Goal: Task Accomplishment & Management: Complete application form

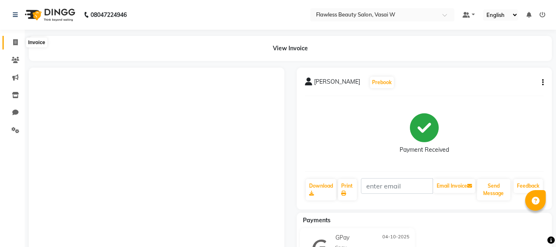
click at [19, 39] on span at bounding box center [15, 42] width 14 height 9
select select "8090"
select select "service"
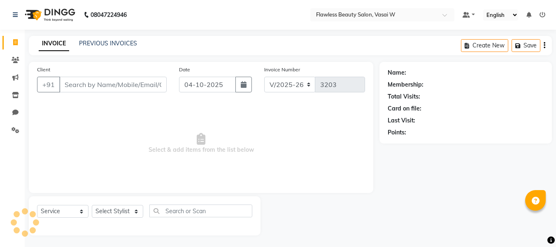
scroll to position [1, 0]
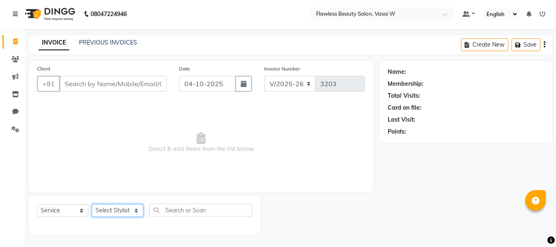
click at [116, 204] on select "Select Stylist [PERSON_NAME] [PERSON_NAME] [PERSON_NAME] maam Nisha Pari [PERSO…" at bounding box center [117, 210] width 51 height 13
select select "76407"
click at [92, 204] on select "Select Stylist [PERSON_NAME] [PERSON_NAME] [PERSON_NAME] maam Nisha Pari [PERSO…" at bounding box center [117, 210] width 51 height 13
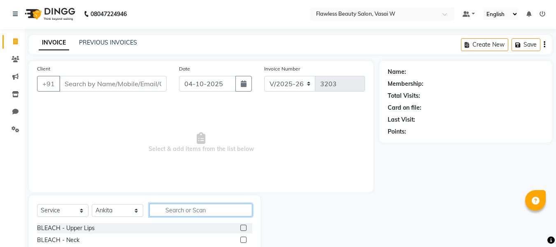
click at [192, 212] on input "text" at bounding box center [200, 209] width 103 height 13
type input "mass"
click at [240, 226] on label at bounding box center [243, 227] width 6 height 6
click at [240, 226] on input "checkbox" at bounding box center [242, 227] width 5 height 5
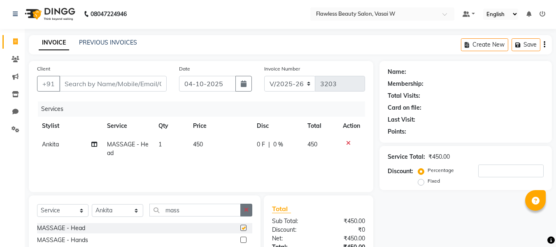
checkbox input "false"
click at [247, 208] on icon "button" at bounding box center [246, 210] width 5 height 6
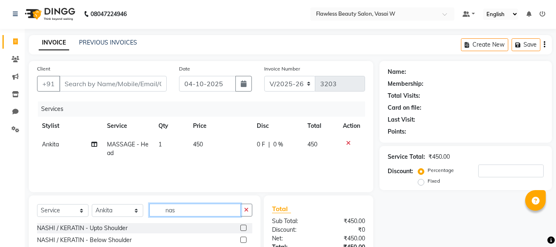
type input "nas"
click at [240, 239] on label at bounding box center [243, 239] width 6 height 6
click at [240, 239] on input "checkbox" at bounding box center [242, 239] width 5 height 5
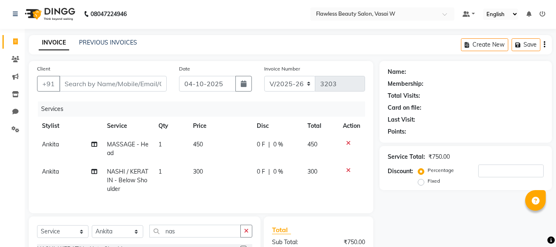
checkbox input "false"
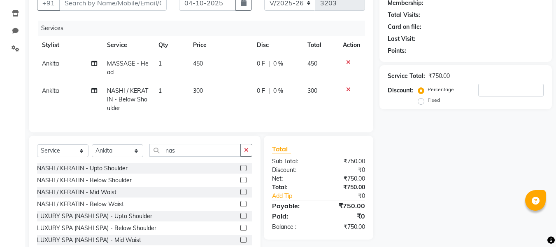
scroll to position [82, 0]
click at [138, 156] on select "Select Stylist [PERSON_NAME] [PERSON_NAME] [PERSON_NAME] maam Nisha Pari [PERSO…" at bounding box center [117, 150] width 51 height 13
select select "76403"
click at [92, 150] on select "Select Stylist [PERSON_NAME] [PERSON_NAME] [PERSON_NAME] maam Nisha Pari [PERSO…" at bounding box center [117, 150] width 51 height 13
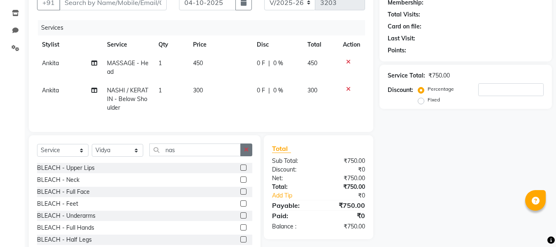
click at [246, 152] on icon "button" at bounding box center [246, 150] width 5 height 6
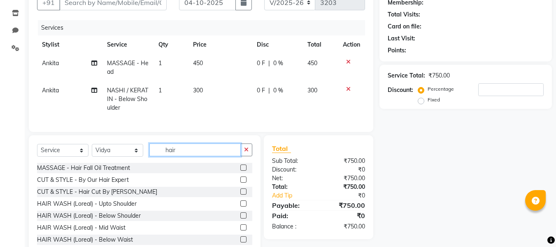
type input "hair"
click at [240, 182] on label at bounding box center [243, 179] width 6 height 6
click at [240, 182] on input "checkbox" at bounding box center [242, 179] width 5 height 5
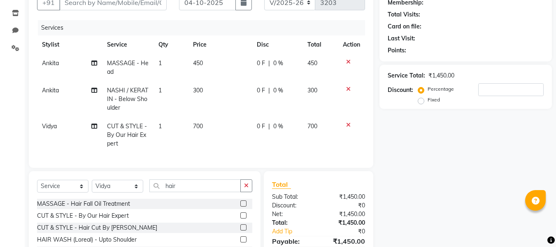
click at [240, 218] on label at bounding box center [243, 215] width 6 height 6
click at [240, 218] on input "checkbox" at bounding box center [242, 215] width 5 height 5
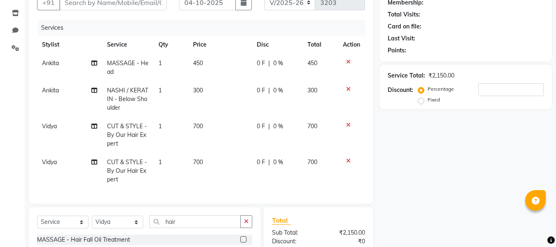
checkbox input "false"
click at [249, 225] on button "button" at bounding box center [246, 221] width 12 height 13
type input "th"
click at [240, 242] on label at bounding box center [243, 239] width 6 height 6
click at [240, 242] on input "checkbox" at bounding box center [242, 239] width 5 height 5
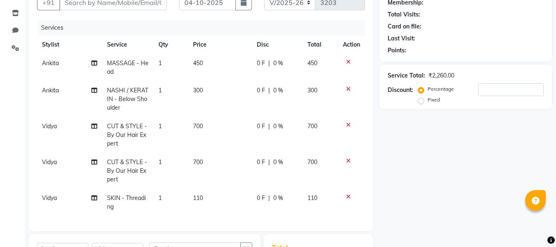
checkbox input "false"
click at [194, 133] on td "700" at bounding box center [220, 135] width 64 height 36
select select "76403"
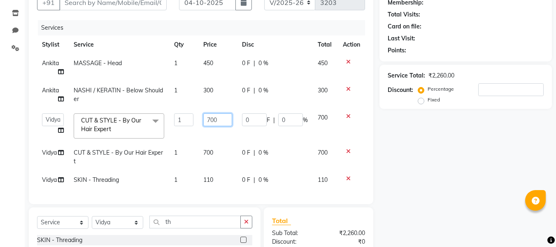
click at [222, 121] on input "700" at bounding box center [217, 119] width 28 height 13
type input "7"
type input "600"
click at [213, 146] on tbody "[PERSON_NAME] - Head 1 450 0 F | 0 % 450 [PERSON_NAME] / KERATIN - Below Should…" at bounding box center [201, 121] width 328 height 135
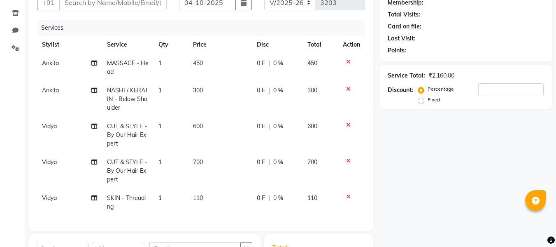
click at [197, 164] on span "700" at bounding box center [198, 161] width 10 height 7
select select "76403"
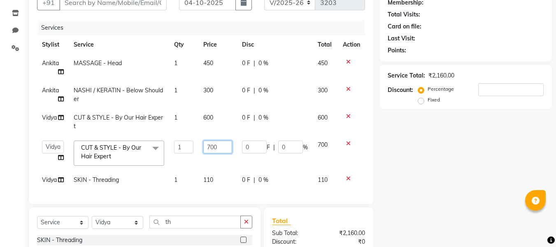
click at [222, 149] on input "700" at bounding box center [217, 146] width 28 height 13
type input "7"
type input "300"
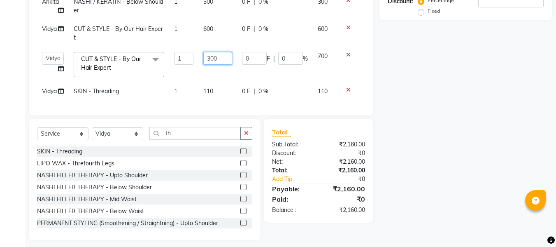
scroll to position [175, 0]
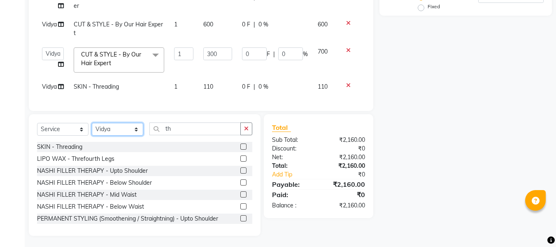
click at [136, 132] on div "Client +91 Date [DATE] Invoice Number V/2025 V/[PHONE_NUMBER] Services Stylist …" at bounding box center [201, 61] width 357 height 349
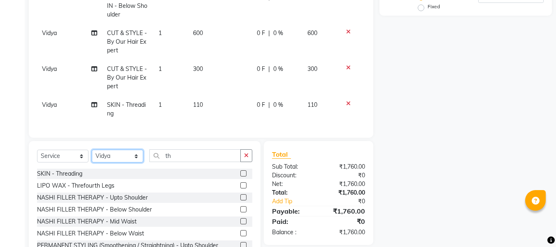
select select "76410"
click at [92, 153] on select "Select Stylist [PERSON_NAME] [PERSON_NAME] [PERSON_NAME] maam Nisha Pari [PERSO…" at bounding box center [117, 155] width 51 height 13
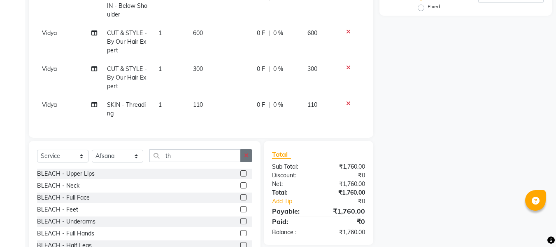
click at [250, 159] on button "button" at bounding box center [246, 155] width 12 height 13
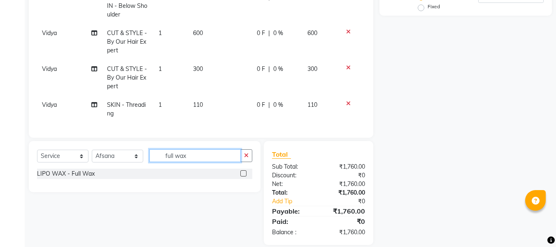
type input "full wax"
click at [243, 176] on label at bounding box center [243, 173] width 6 height 6
click at [243, 176] on input "checkbox" at bounding box center [242, 173] width 5 height 5
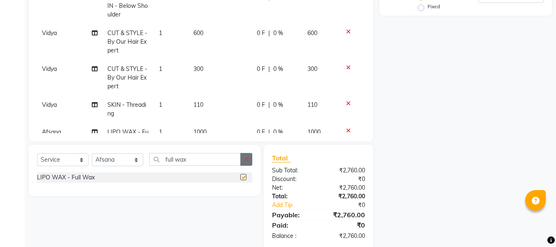
checkbox input "false"
click at [245, 158] on icon "button" at bounding box center [246, 159] width 5 height 6
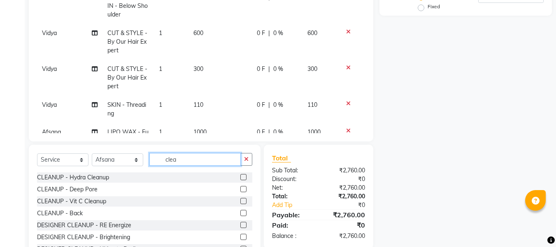
type input "clea"
click at [240, 199] on label at bounding box center [243, 201] width 6 height 6
click at [240, 199] on input "checkbox" at bounding box center [242, 200] width 5 height 5
checkbox input "false"
click at [245, 163] on button "button" at bounding box center [246, 159] width 12 height 13
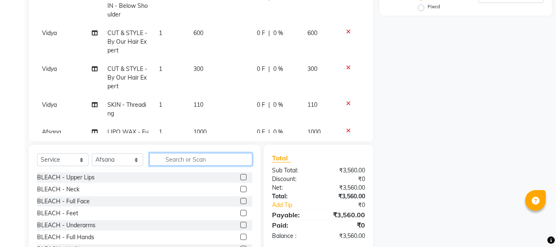
click at [242, 160] on input "text" at bounding box center [200, 159] width 103 height 13
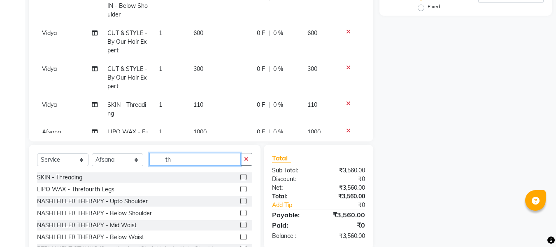
type input "th"
click at [240, 176] on label at bounding box center [243, 177] width 6 height 6
click at [240, 176] on input "checkbox" at bounding box center [242, 177] width 5 height 5
checkbox input "false"
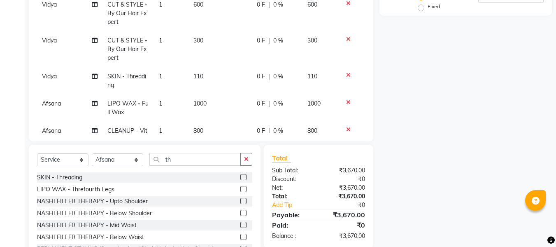
scroll to position [84, 0]
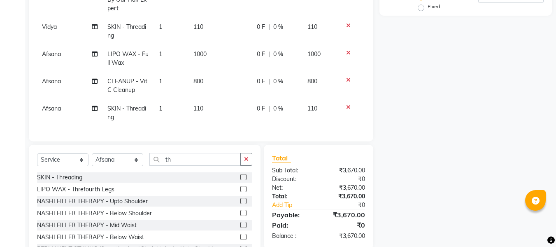
click at [201, 111] on td "110" at bounding box center [220, 112] width 63 height 27
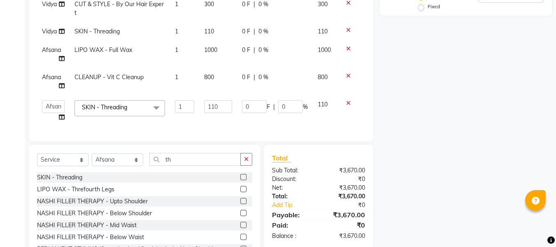
scroll to position [62, 0]
click at [218, 101] on input "110" at bounding box center [218, 106] width 28 height 13
type input "170"
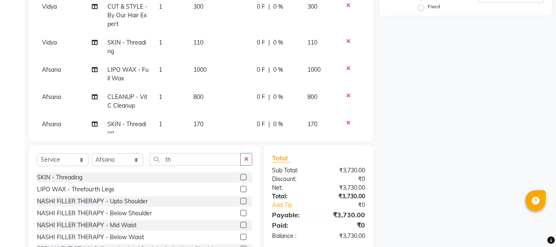
click at [307, 158] on div "Total" at bounding box center [318, 158] width 93 height 10
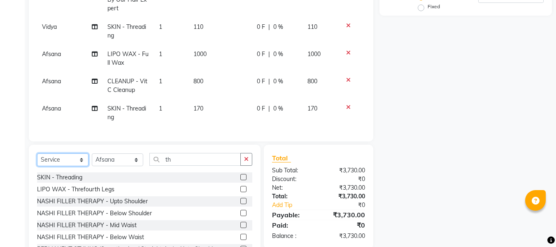
click at [79, 160] on select "Select Service Product Membership Package Voucher Prepaid Gift Card" at bounding box center [62, 159] width 51 height 13
select select "product"
click at [37, 153] on select "Select Service Product Membership Package Voucher Prepaid Gift Card" at bounding box center [62, 159] width 51 height 13
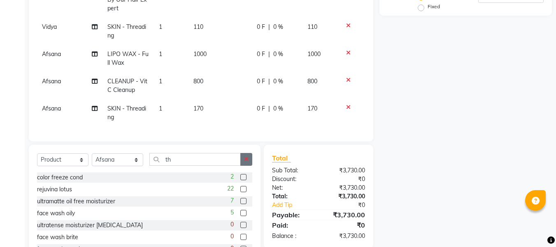
click at [245, 161] on icon "button" at bounding box center [246, 159] width 5 height 6
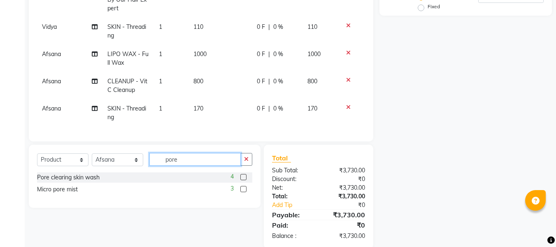
type input "pore"
click at [242, 188] on label at bounding box center [243, 189] width 6 height 6
click at [242, 188] on input "checkbox" at bounding box center [242, 189] width 5 height 5
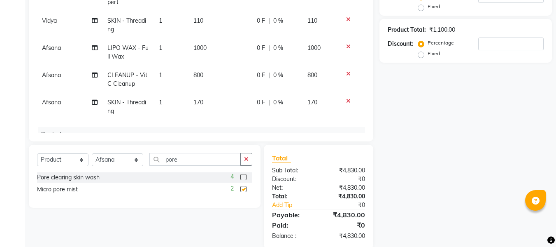
checkbox input "false"
click at [306, 182] on div "Discount:" at bounding box center [292, 179] width 53 height 9
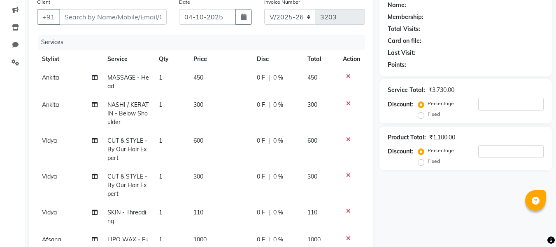
scroll to position [62, 0]
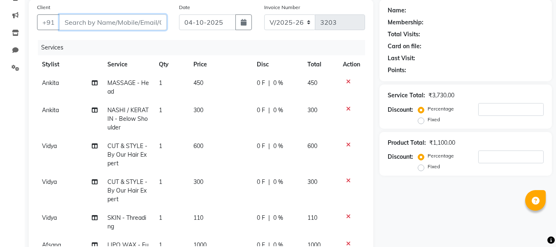
click at [121, 22] on input "Client" at bounding box center [112, 22] width 107 height 16
type input "v"
type input "0"
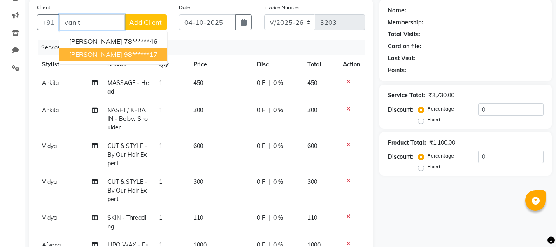
click at [116, 58] on button "[PERSON_NAME] 98******17" at bounding box center [113, 54] width 108 height 13
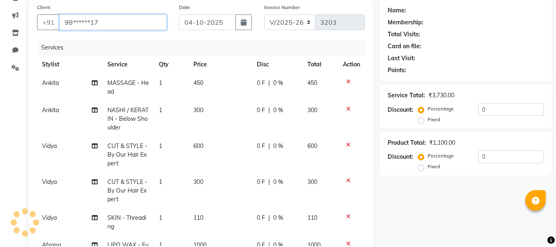
type input "98******17"
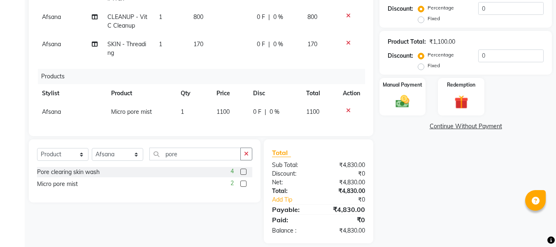
scroll to position [189, 0]
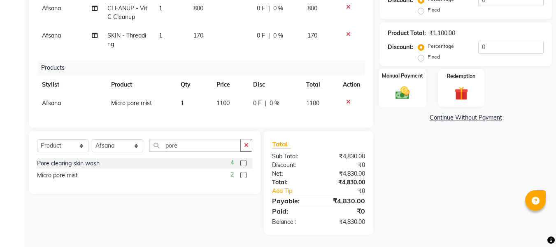
click at [397, 100] on img at bounding box center [402, 93] width 23 height 16
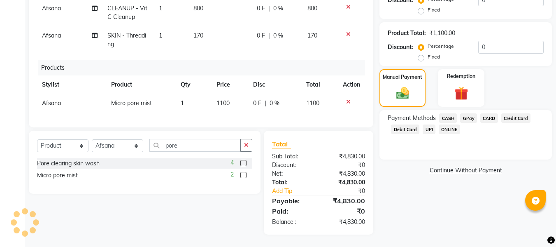
click at [470, 114] on span "GPay" at bounding box center [468, 117] width 17 height 9
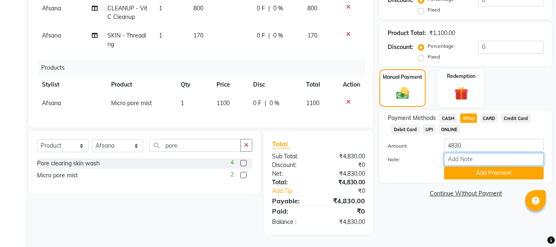
click at [462, 157] on input "Note:" at bounding box center [494, 159] width 100 height 13
type input "Gpay"
click at [492, 174] on button "Add Payment" at bounding box center [494, 172] width 100 height 13
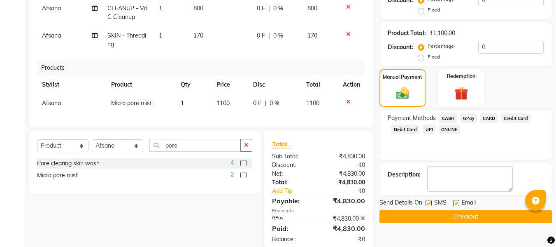
click at [457, 203] on label at bounding box center [456, 203] width 6 height 6
click at [457, 203] on input "checkbox" at bounding box center [455, 203] width 5 height 5
checkbox input "false"
click at [430, 203] on label at bounding box center [429, 203] width 6 height 6
click at [430, 203] on input "checkbox" at bounding box center [428, 203] width 5 height 5
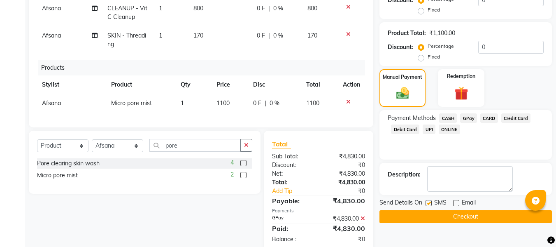
checkbox input "false"
click at [425, 217] on button "Checkout" at bounding box center [466, 216] width 173 height 13
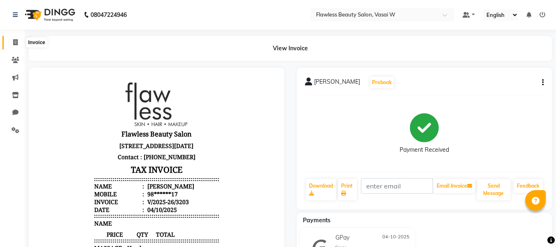
click at [19, 43] on span at bounding box center [15, 42] width 14 height 9
select select "8090"
select select "service"
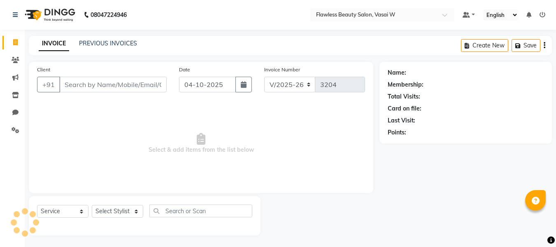
scroll to position [1, 0]
click at [19, 43] on span at bounding box center [15, 41] width 14 height 9
click at [125, 210] on select "Select Stylist [PERSON_NAME] [PERSON_NAME] [PERSON_NAME] maam Nisha Pari [PERSO…" at bounding box center [117, 211] width 51 height 13
select select "76410"
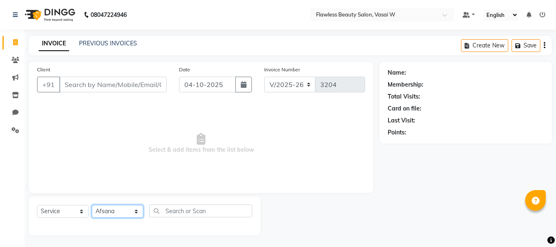
click at [92, 205] on select "Select Stylist [PERSON_NAME] [PERSON_NAME] [PERSON_NAME] maam Nisha Pari [PERSO…" at bounding box center [117, 211] width 51 height 13
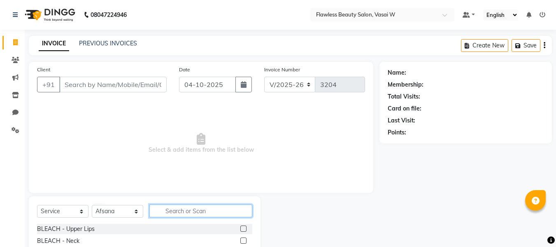
click at [212, 211] on input "text" at bounding box center [200, 210] width 103 height 13
type input "biki"
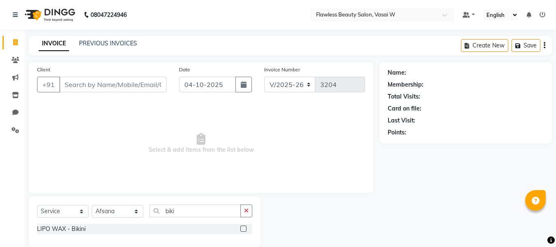
click at [244, 229] on label at bounding box center [243, 228] width 6 height 6
click at [244, 229] on input "checkbox" at bounding box center [242, 228] width 5 height 5
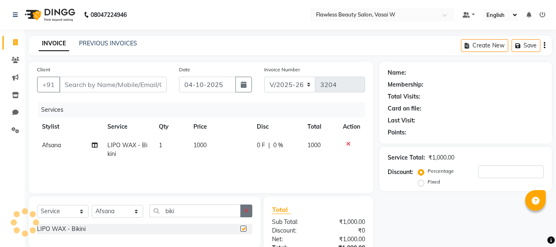
checkbox input "false"
click at [248, 210] on icon "button" at bounding box center [246, 211] width 5 height 6
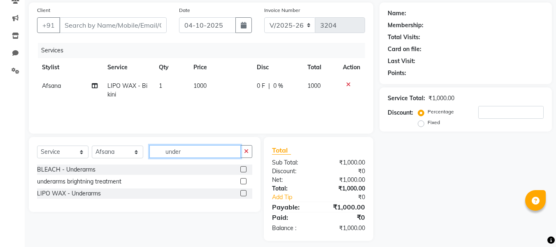
scroll to position [65, 0]
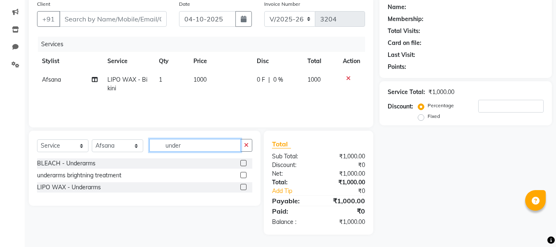
type input "under"
click at [242, 187] on label at bounding box center [243, 187] width 6 height 6
click at [242, 187] on input "checkbox" at bounding box center [242, 186] width 5 height 5
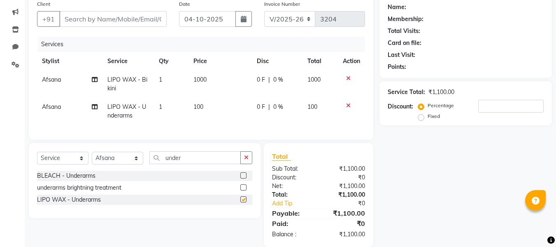
checkbox input "false"
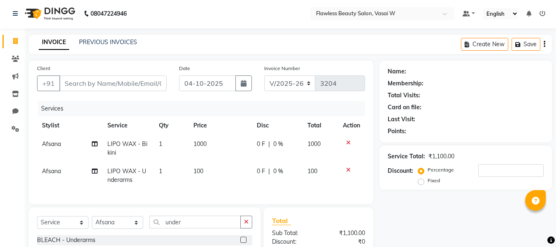
scroll to position [0, 0]
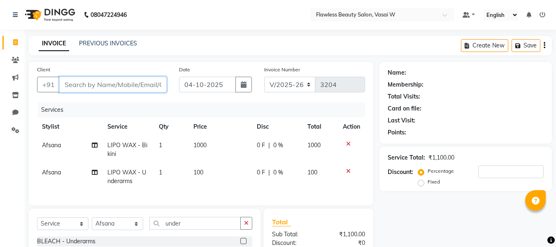
click at [146, 82] on input "Client" at bounding box center [112, 85] width 107 height 16
type input "t"
type input "0"
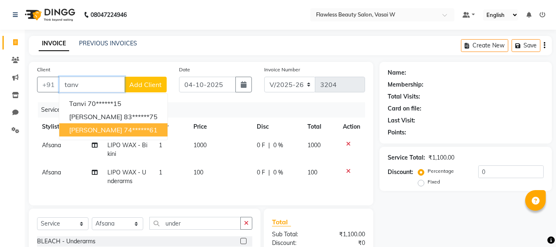
click at [124, 129] on ngb-highlight "74******61" at bounding box center [141, 130] width 34 height 8
type input "74******61"
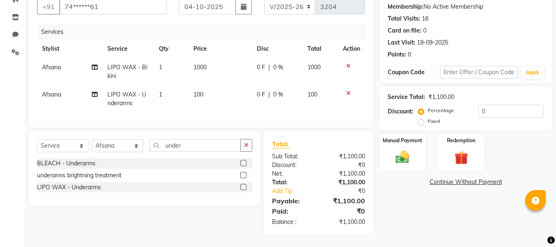
scroll to position [84, 0]
click at [404, 151] on img at bounding box center [402, 157] width 23 height 16
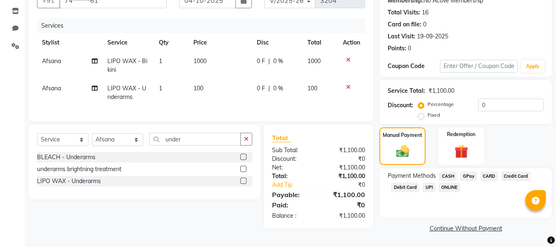
click at [464, 174] on span "GPay" at bounding box center [468, 175] width 17 height 9
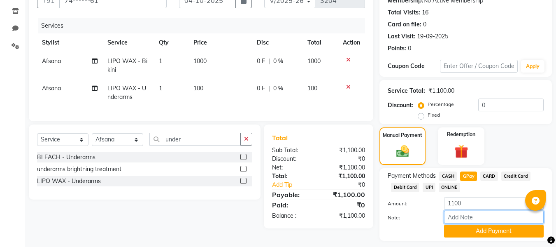
click at [464, 212] on input "Note:" at bounding box center [494, 216] width 100 height 13
type input "Gpay"
click at [464, 229] on button "Add Payment" at bounding box center [494, 230] width 100 height 13
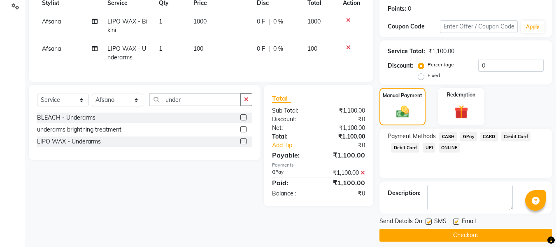
scroll to position [131, 0]
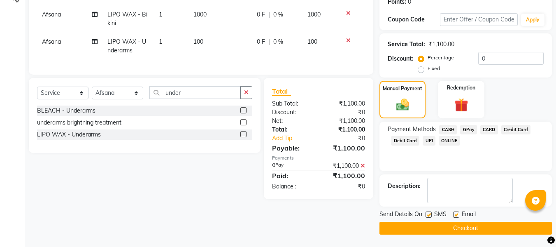
click at [458, 215] on label at bounding box center [456, 214] width 6 height 6
click at [458, 215] on input "checkbox" at bounding box center [455, 214] width 5 height 5
checkbox input "false"
click at [430, 214] on label at bounding box center [429, 214] width 6 height 6
click at [430, 214] on input "checkbox" at bounding box center [428, 214] width 5 height 5
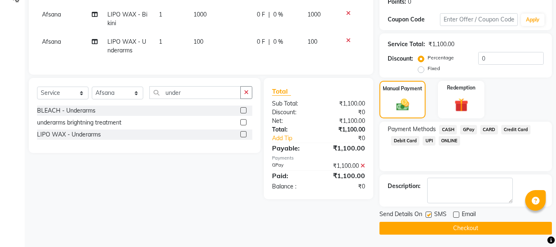
checkbox input "false"
click at [423, 227] on button "Checkout" at bounding box center [466, 228] width 173 height 13
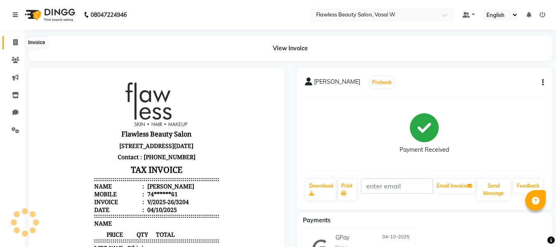
click at [19, 44] on span at bounding box center [15, 42] width 14 height 9
select select "service"
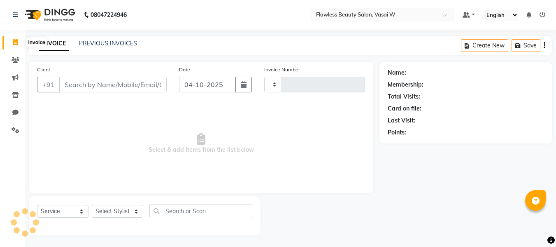
scroll to position [1, 0]
type input "3205"
select select "8090"
click at [87, 86] on input "Client" at bounding box center [112, 84] width 107 height 16
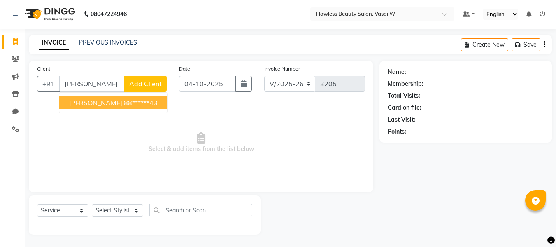
click at [86, 98] on button "[PERSON_NAME] 88******43" at bounding box center [113, 102] width 108 height 13
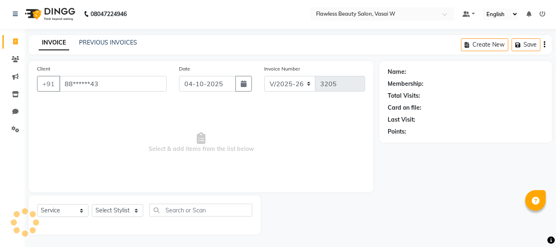
type input "88******43"
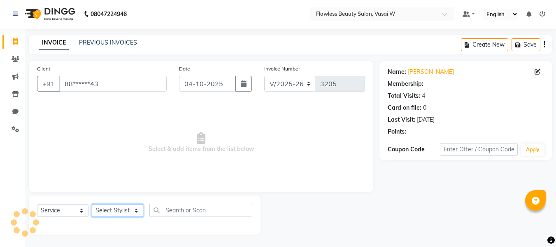
click at [104, 207] on select "Select Stylist [PERSON_NAME] [PERSON_NAME] [PERSON_NAME] maam Nisha Pari [PERSO…" at bounding box center [117, 210] width 51 height 13
select select "76405"
click at [92, 204] on select "Select Stylist [PERSON_NAME] [PERSON_NAME] [PERSON_NAME] maam Nisha Pari [PERSO…" at bounding box center [117, 210] width 51 height 13
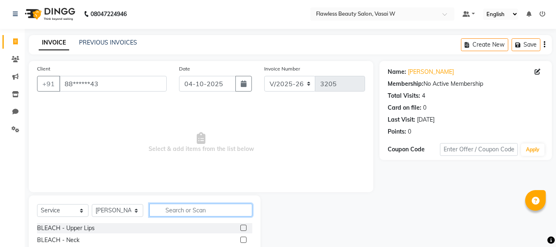
click at [180, 214] on input "text" at bounding box center [200, 209] width 103 height 13
type input "th"
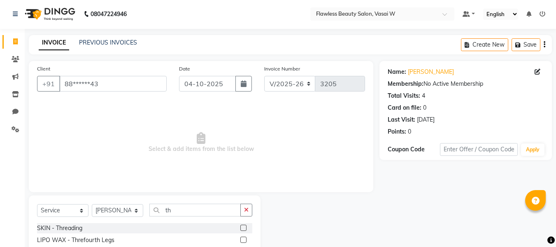
click at [240, 226] on label at bounding box center [243, 227] width 6 height 6
click at [240, 226] on input "checkbox" at bounding box center [242, 227] width 5 height 5
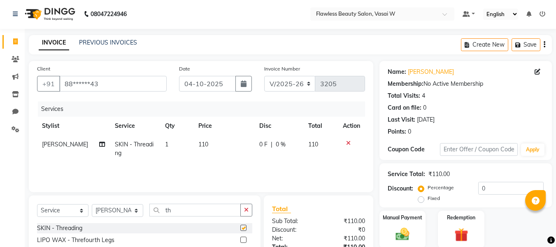
checkbox input "false"
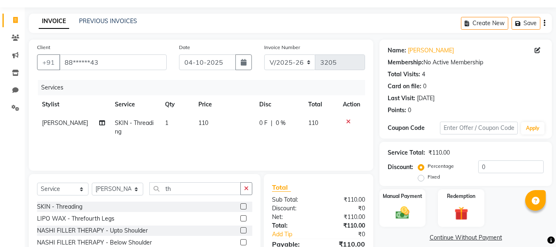
scroll to position [83, 0]
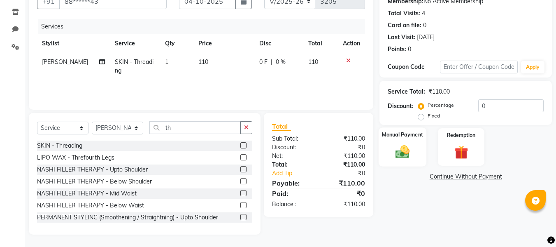
click at [401, 142] on div "Manual Payment" at bounding box center [403, 146] width 48 height 39
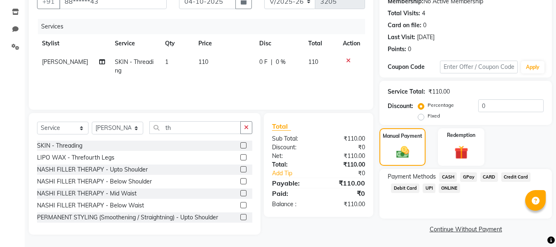
click at [468, 178] on span "GPay" at bounding box center [468, 176] width 17 height 9
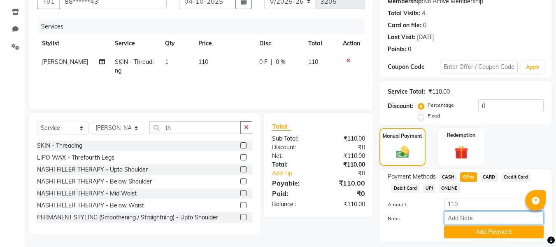
click at [457, 218] on input "Note:" at bounding box center [494, 217] width 100 height 13
type input "Gpay"
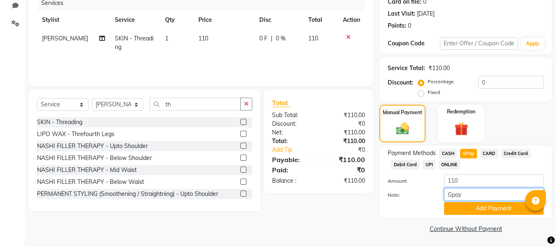
scroll to position [107, 0]
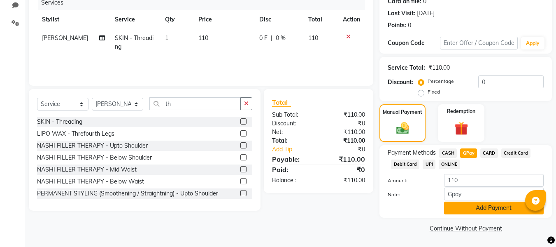
click at [464, 210] on button "Add Payment" at bounding box center [494, 207] width 100 height 13
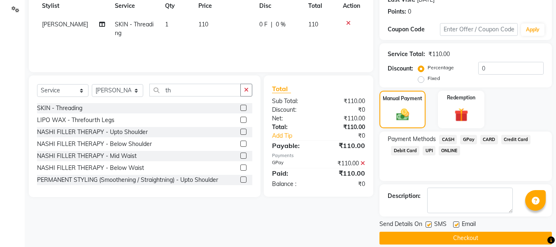
scroll to position [131, 0]
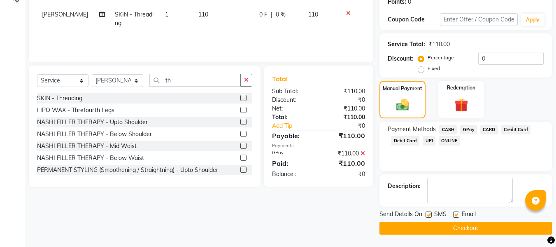
click at [456, 213] on label at bounding box center [456, 214] width 6 height 6
click at [456, 213] on input "checkbox" at bounding box center [455, 214] width 5 height 5
checkbox input "false"
click at [430, 214] on label at bounding box center [429, 214] width 6 height 6
click at [430, 214] on input "checkbox" at bounding box center [428, 214] width 5 height 5
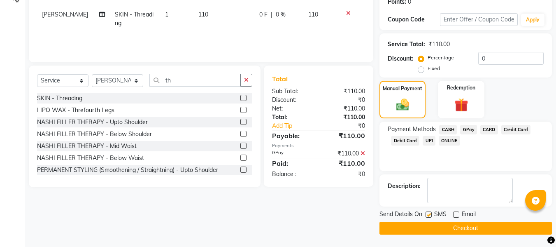
checkbox input "false"
click at [424, 226] on button "Checkout" at bounding box center [466, 228] width 173 height 13
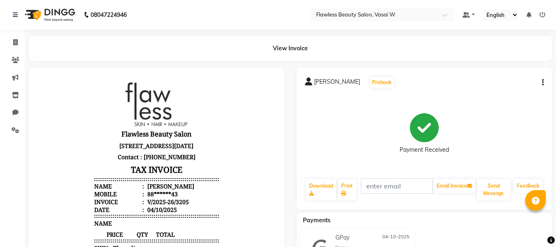
click at [276, 124] on div at bounding box center [157, 208] width 256 height 281
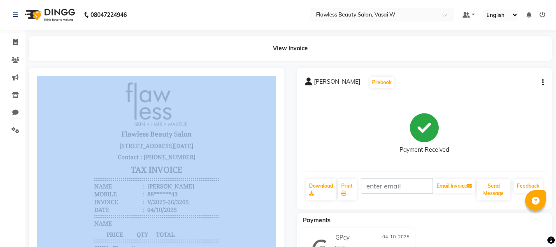
drag, startPoint x: 276, startPoint y: 124, endPoint x: 151, endPoint y: 62, distance: 140.3
click at [151, 62] on main "View Invoice [PERSON_NAME] Prebook Payment Received Download Print Email Invoic…" at bounding box center [291, 198] width 532 height 325
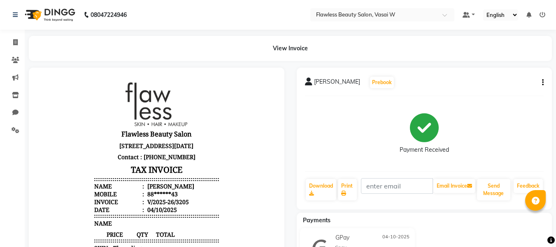
click at [144, 56] on div "View Invoice" at bounding box center [290, 48] width 523 height 25
click at [16, 43] on icon at bounding box center [15, 42] width 5 height 6
select select "8090"
select select "service"
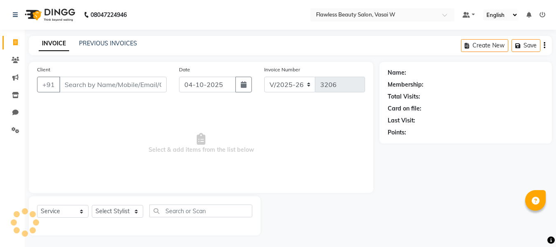
scroll to position [1, 0]
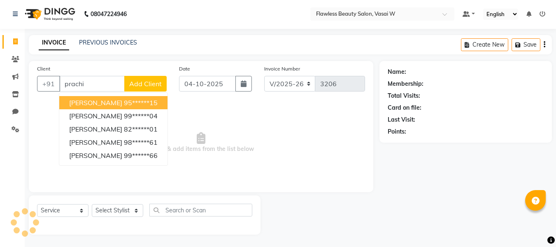
click at [93, 104] on span "[PERSON_NAME]" at bounding box center [95, 102] width 53 height 8
type input "95******15"
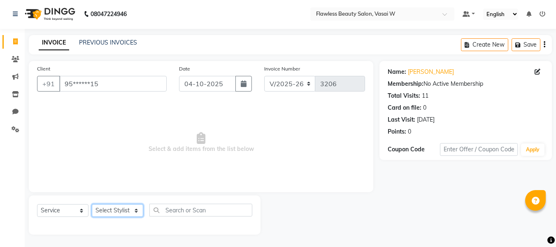
click at [138, 209] on select "Select Stylist [PERSON_NAME] [PERSON_NAME] [PERSON_NAME] maam Nisha Pari [PERSO…" at bounding box center [117, 210] width 51 height 13
drag, startPoint x: 138, startPoint y: 209, endPoint x: 137, endPoint y: 202, distance: 6.7
click at [137, 202] on div "Select Service Product Membership Package Voucher Prepaid Gift Card Select Styl…" at bounding box center [145, 214] width 232 height 39
select select "76406"
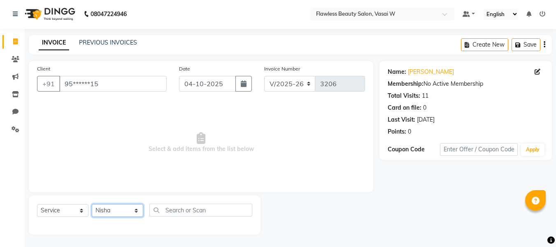
click at [92, 204] on select "Select Stylist [PERSON_NAME] [PERSON_NAME] [PERSON_NAME] maam Nisha Pari [PERSO…" at bounding box center [117, 210] width 51 height 13
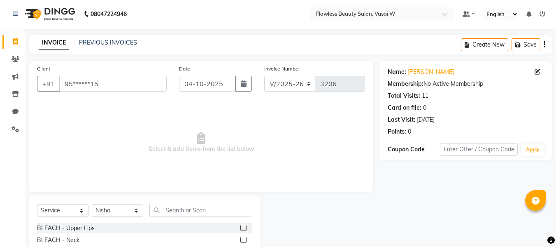
click at [132, 157] on span "Select & add items from the list below" at bounding box center [201, 142] width 328 height 82
click at [169, 210] on input "text" at bounding box center [200, 209] width 103 height 13
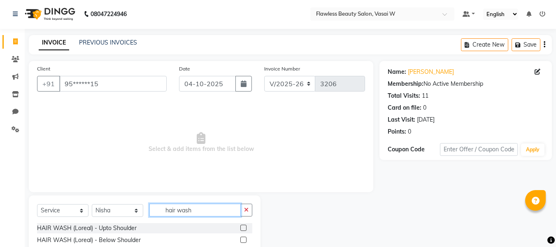
type input "hair wash"
click at [241, 238] on label at bounding box center [243, 239] width 6 height 6
click at [241, 238] on input "checkbox" at bounding box center [242, 239] width 5 height 5
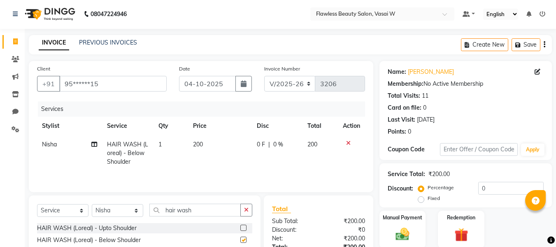
checkbox input "false"
click at [210, 143] on td "200" at bounding box center [220, 153] width 64 height 36
select select "76406"
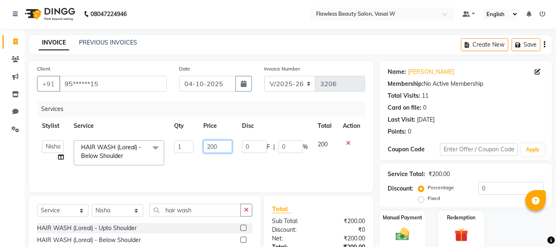
click at [219, 144] on input "200" at bounding box center [217, 146] width 28 height 13
type input "250"
click at [224, 161] on td "250" at bounding box center [217, 152] width 38 height 35
select select "76406"
click at [137, 208] on select "Select Stylist [PERSON_NAME] [PERSON_NAME] [PERSON_NAME] maam Nisha Pari [PERSO…" at bounding box center [117, 210] width 51 height 13
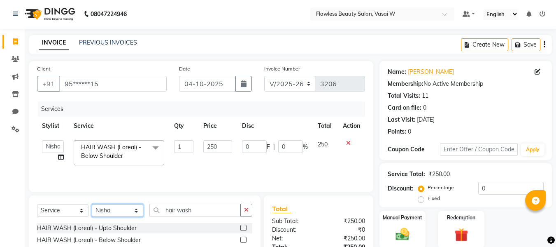
click at [92, 204] on select "Select Stylist [PERSON_NAME] [PERSON_NAME] [PERSON_NAME] maam Nisha Pari [PERSO…" at bounding box center [117, 210] width 51 height 13
click at [136, 210] on select "Select Stylist [PERSON_NAME] [PERSON_NAME] [PERSON_NAME] maam Nisha Pari [PERSO…" at bounding box center [117, 210] width 51 height 13
select select "76403"
click at [92, 204] on select "Select Stylist [PERSON_NAME] [PERSON_NAME] [PERSON_NAME] maam Nisha Pari [PERSO…" at bounding box center [117, 210] width 51 height 13
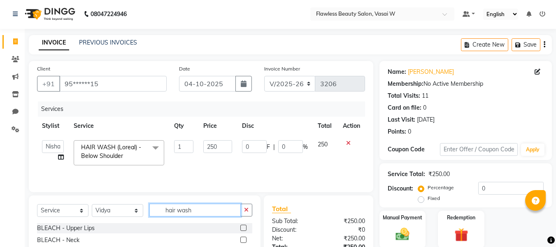
click at [200, 212] on input "hair wash" at bounding box center [194, 209] width 91 height 13
type input "hair wash"
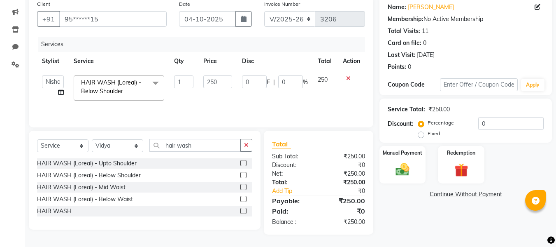
click at [243, 185] on label at bounding box center [243, 187] width 6 height 6
click at [243, 185] on input "checkbox" at bounding box center [242, 186] width 5 height 5
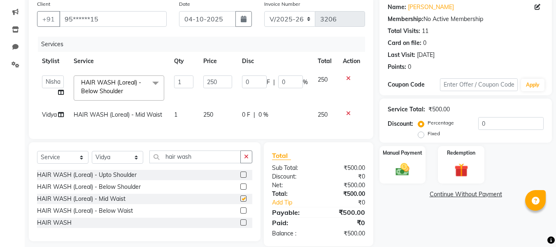
checkbox input "false"
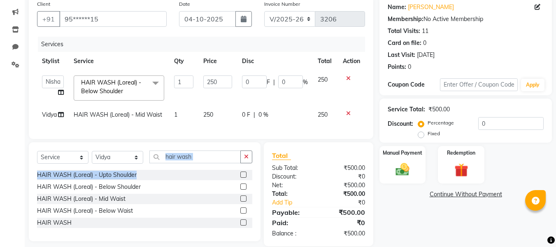
drag, startPoint x: 243, startPoint y: 185, endPoint x: 215, endPoint y: 147, distance: 48.0
click at [215, 147] on div "Client +91 95******15 Date [DATE] Invoice Number V/2025 V/[PHONE_NUMBER] Servic…" at bounding box center [201, 121] width 357 height 250
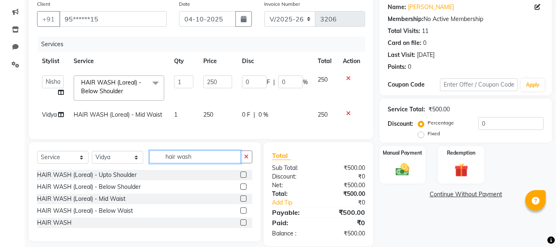
click at [215, 160] on input "hair wash" at bounding box center [194, 156] width 91 height 13
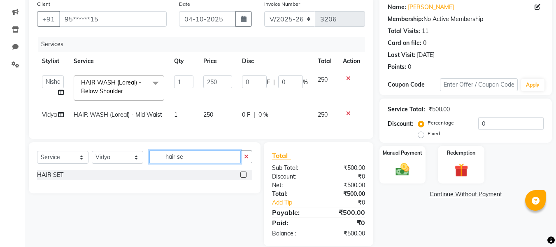
type input "hair se"
click at [242, 177] on label at bounding box center [243, 174] width 6 height 6
click at [242, 177] on input "checkbox" at bounding box center [242, 174] width 5 height 5
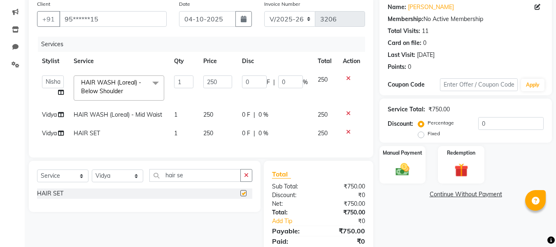
checkbox input "false"
click at [192, 144] on div "Services Stylist Service Qty Price Disc Total Action [PERSON_NAME] [PERSON_NAME…" at bounding box center [201, 93] width 328 height 112
drag, startPoint x: 192, startPoint y: 144, endPoint x: 261, endPoint y: 166, distance: 72.2
click at [261, 166] on div "Client +91 95******15 Date [DATE] Invoice Number V/2025 V/[PHONE_NUMBER] Servic…" at bounding box center [201, 130] width 357 height 268
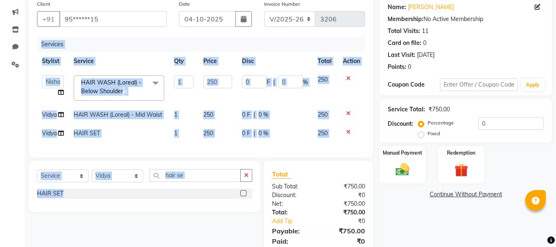
click at [295, 156] on div "Client +91 95******15 Date [DATE] Invoice Number V/2025 V/[PHONE_NUMBER] Servic…" at bounding box center [201, 76] width 345 height 161
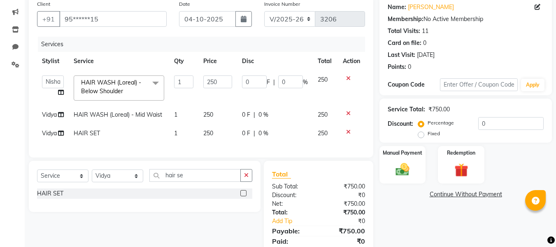
click at [325, 157] on div "Client +91 95******15 Date [DATE] Invoice Number V/2025 V/[PHONE_NUMBER] Servic…" at bounding box center [201, 76] width 345 height 161
drag, startPoint x: 339, startPoint y: 161, endPoint x: 325, endPoint y: 160, distance: 13.6
click at [346, 157] on div "Client +91 95******15 Date [DATE] Invoice Number V/2025 V/[PHONE_NUMBER] Servic…" at bounding box center [201, 76] width 345 height 161
click at [329, 157] on div "Client +91 95******15 Date [DATE] Invoice Number V/2025 V/[PHONE_NUMBER] Servic…" at bounding box center [201, 76] width 345 height 161
click at [401, 165] on img at bounding box center [402, 169] width 23 height 16
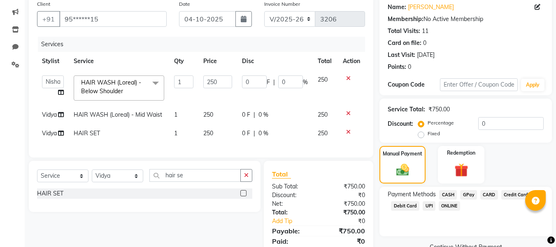
click at [471, 194] on span "GPay" at bounding box center [468, 194] width 17 height 9
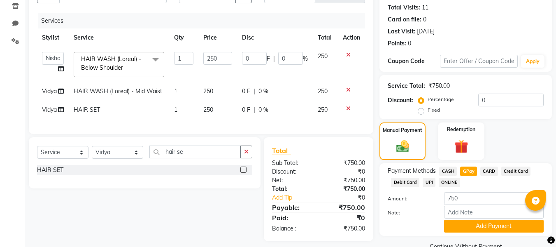
scroll to position [107, 0]
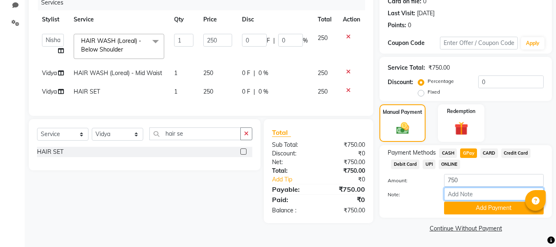
click at [488, 193] on input "Note:" at bounding box center [494, 193] width 100 height 13
drag, startPoint x: 488, startPoint y: 193, endPoint x: 503, endPoint y: 152, distance: 44.2
click at [503, 152] on div "Payment Methods CASH GPay CARD Credit Card Debit Card UPI ONLINE Amount: 750 No…" at bounding box center [466, 181] width 156 height 66
type input "Gpay"
click at [489, 187] on div "Amount: 750" at bounding box center [466, 181] width 168 height 14
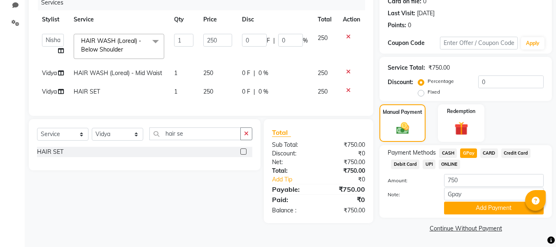
click at [489, 187] on div "Amount: 750" at bounding box center [466, 181] width 168 height 14
click at [489, 210] on button "Add Payment" at bounding box center [494, 207] width 100 height 13
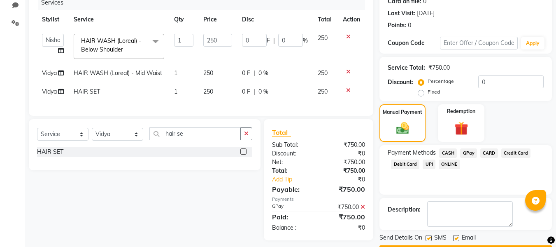
click at [457, 237] on label at bounding box center [456, 238] width 6 height 6
click at [457, 237] on input "checkbox" at bounding box center [455, 238] width 5 height 5
checkbox input "false"
click at [428, 236] on label at bounding box center [429, 238] width 6 height 6
click at [428, 236] on input "checkbox" at bounding box center [428, 238] width 5 height 5
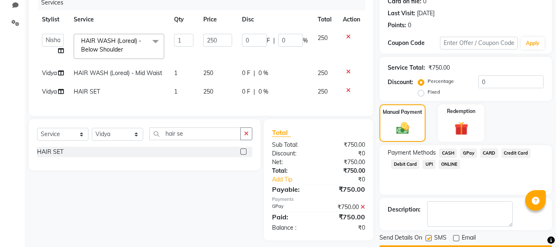
checkbox input "false"
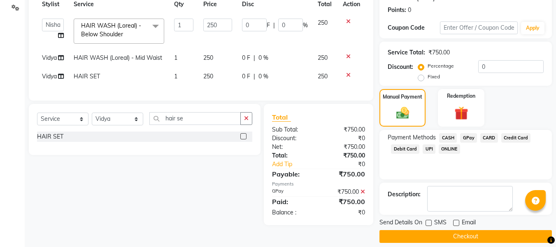
scroll to position [131, 0]
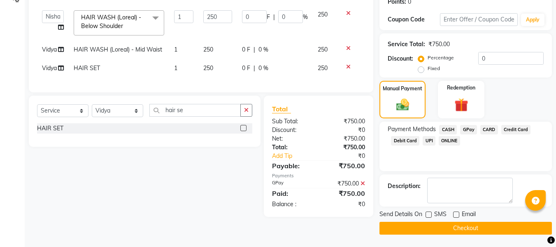
click at [472, 230] on button "Checkout" at bounding box center [466, 228] width 173 height 13
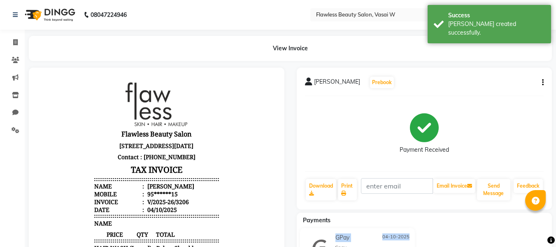
drag, startPoint x: 472, startPoint y: 230, endPoint x: 474, endPoint y: 215, distance: 15.4
click at [474, 215] on div "Payments GPay [DATE] Gpay ₹750.00 Added on [DATE]" at bounding box center [425, 246] width 256 height 68
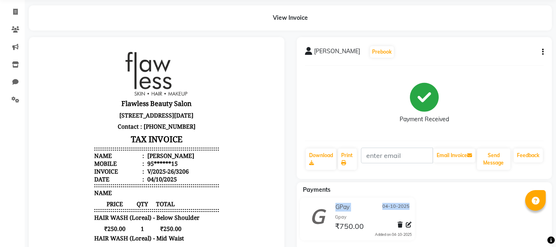
scroll to position [25, 0]
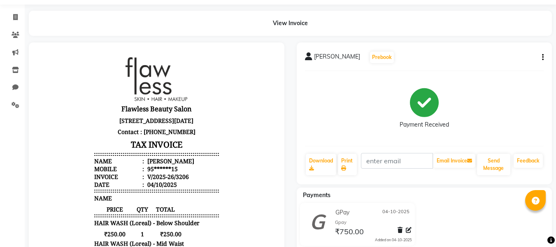
click at [550, 146] on div "[PERSON_NAME] Prebook Payment Received Download Print Email Invoice Send Messag…" at bounding box center [425, 113] width 256 height 142
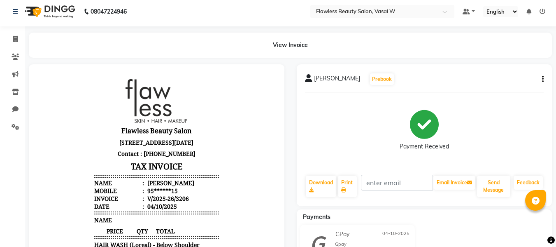
scroll to position [0, 0]
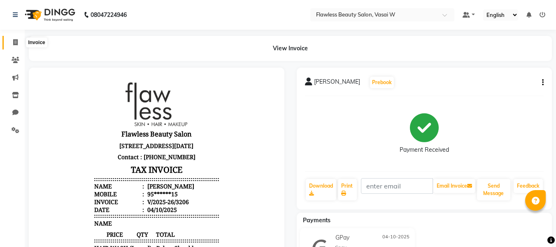
click at [14, 40] on icon at bounding box center [15, 42] width 5 height 6
select select "service"
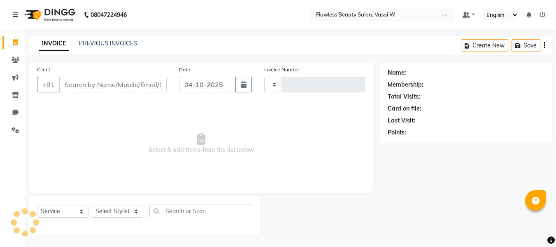
scroll to position [1, 0]
type input "3207"
select select "8090"
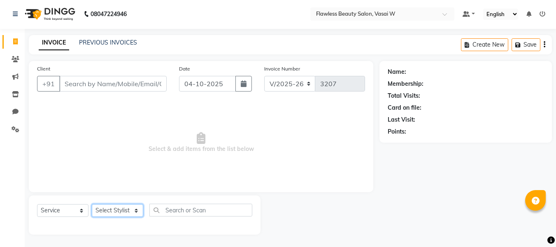
click at [111, 205] on select "Select Stylist [PERSON_NAME] [PERSON_NAME] [PERSON_NAME] maam Nisha Pari [PERSO…" at bounding box center [117, 210] width 51 height 13
drag, startPoint x: 111, startPoint y: 205, endPoint x: 56, endPoint y: 166, distance: 68.1
click at [56, 166] on div "Client +91 Date [DATE] Invoice Number V/2025 V/[PHONE_NUMBER] Select & add item…" at bounding box center [201, 147] width 357 height 173
click at [56, 166] on span "Select & add items from the list below" at bounding box center [201, 142] width 328 height 82
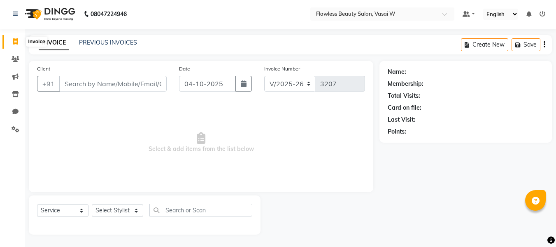
click at [17, 45] on span at bounding box center [15, 41] width 14 height 9
